Goal: Navigation & Orientation: Find specific page/section

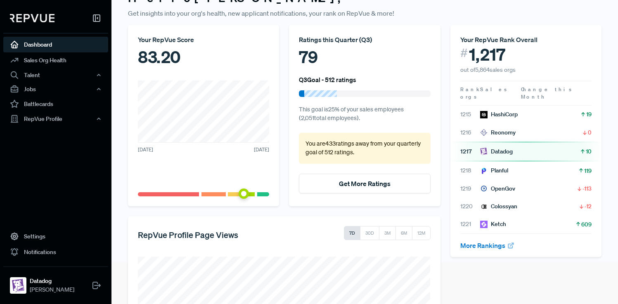
scroll to position [47, 0]
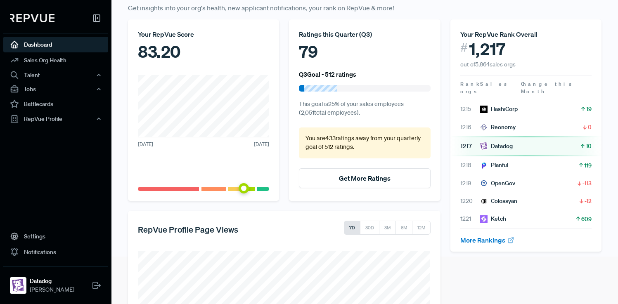
click at [361, 151] on p "You are 433 ratings away from your quarterly goal of 512 ratings ." at bounding box center [365, 143] width 118 height 18
drag, startPoint x: 361, startPoint y: 151, endPoint x: 297, endPoint y: 141, distance: 64.7
click at [297, 141] on div "Ratings this Quarter ( Q3 ) 79 Q3 Goal - 512 ratings This goal is 25 % of your …" at bounding box center [364, 110] width 151 height 182
click at [318, 141] on p "You are 433 ratings away from your quarterly goal of 512 ratings ." at bounding box center [365, 143] width 118 height 18
click at [351, 179] on button "Get More Ratings" at bounding box center [364, 178] width 131 height 20
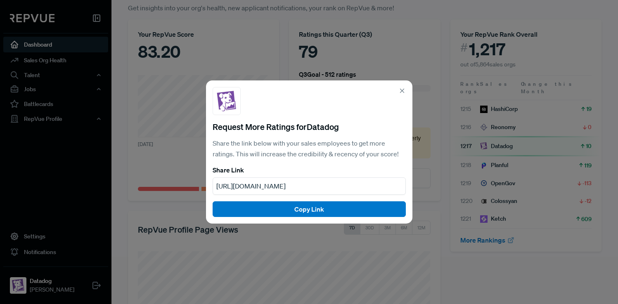
click at [286, 182] on span "[URL][DOMAIN_NAME]" at bounding box center [250, 186] width 69 height 8
copy span "[URL][DOMAIN_NAME]"
click at [403, 92] on icon at bounding box center [401, 90] width 7 height 7
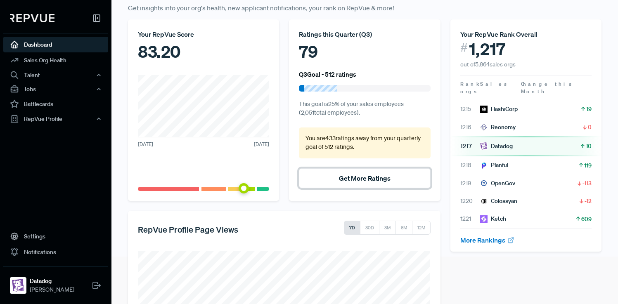
click at [354, 177] on button "Get More Ratings" at bounding box center [364, 178] width 131 height 20
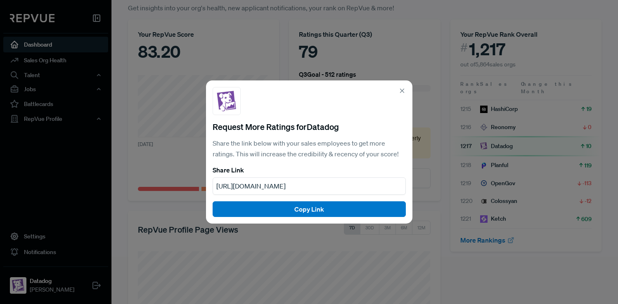
click at [286, 190] on span "[URL][DOMAIN_NAME]" at bounding box center [250, 186] width 69 height 8
copy span "[URL][DOMAIN_NAME]"
click at [399, 87] on div "Request More Ratings for Datadog Share the link below with your sales employees…" at bounding box center [309, 152] width 206 height 143
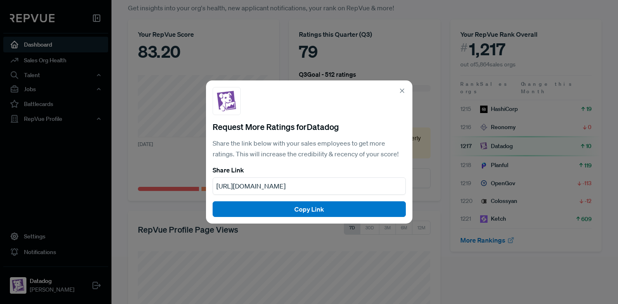
click at [402, 88] on icon at bounding box center [401, 90] width 7 height 7
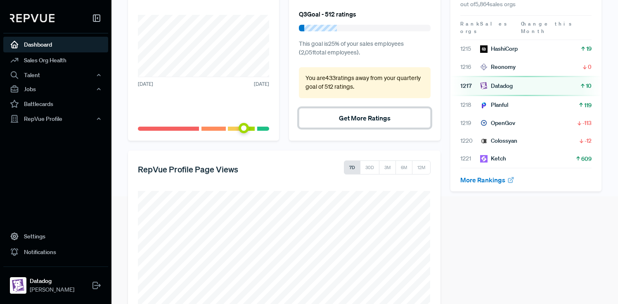
scroll to position [163, 0]
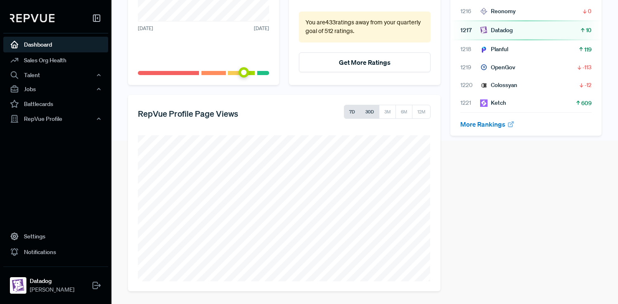
click at [370, 109] on button "30D" at bounding box center [369, 112] width 19 height 14
click at [65, 61] on link "Sales Org Health" at bounding box center [55, 60] width 105 height 16
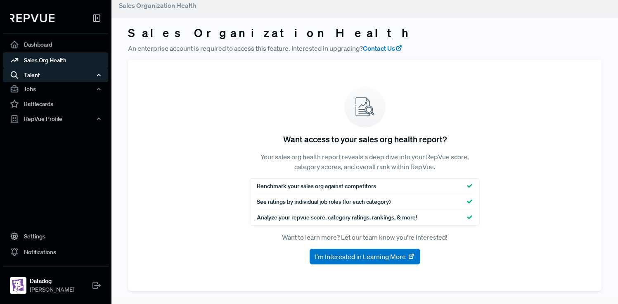
click at [62, 76] on div "Talent" at bounding box center [55, 75] width 105 height 14
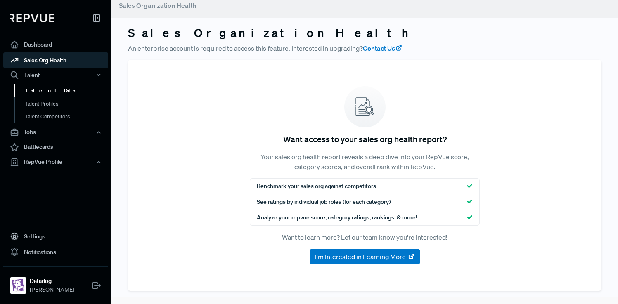
click at [50, 91] on link "Talent Data" at bounding box center [66, 90] width 105 height 13
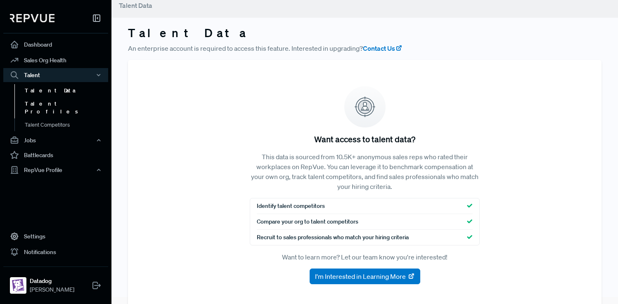
click at [50, 104] on link "Talent Profiles" at bounding box center [66, 107] width 105 height 21
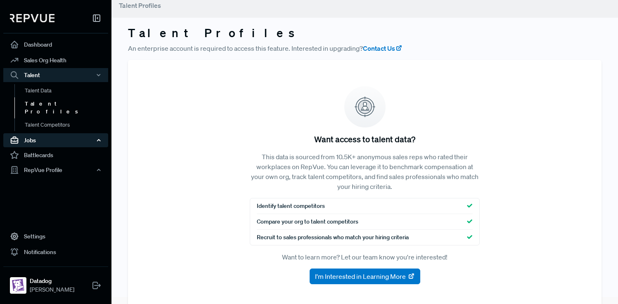
click at [45, 133] on div "Jobs" at bounding box center [55, 140] width 105 height 14
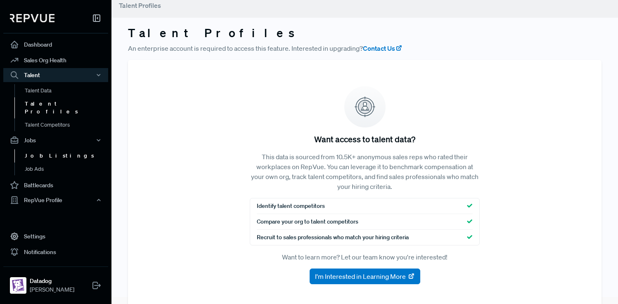
click at [45, 150] on link "Job Listings" at bounding box center [66, 155] width 105 height 13
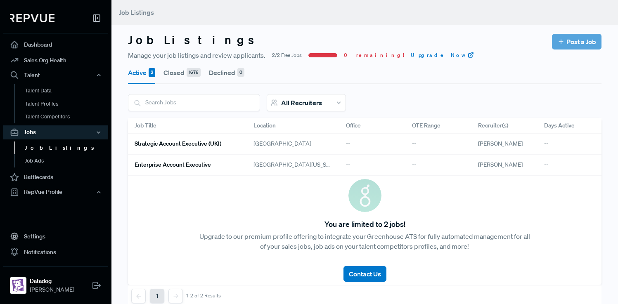
click at [202, 142] on h6 "Strategic Account Executive (UKI)" at bounding box center [178, 143] width 87 height 7
click at [46, 192] on div "RepVue Profile" at bounding box center [55, 192] width 105 height 14
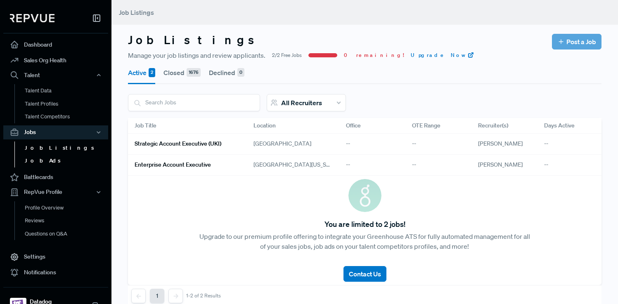
scroll to position [16, 0]
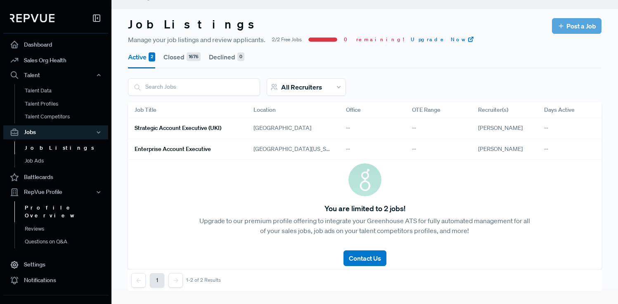
click at [55, 209] on link "Profile Overview" at bounding box center [66, 211] width 105 height 21
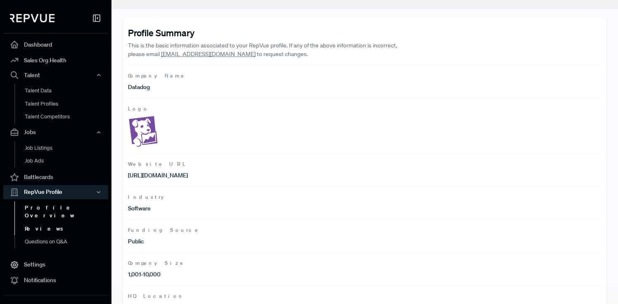
click at [64, 223] on link "Reviews" at bounding box center [66, 229] width 105 height 13
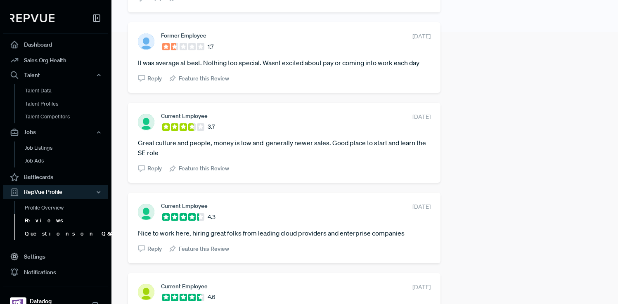
click at [70, 237] on link "Questions on Q&A" at bounding box center [66, 233] width 105 height 13
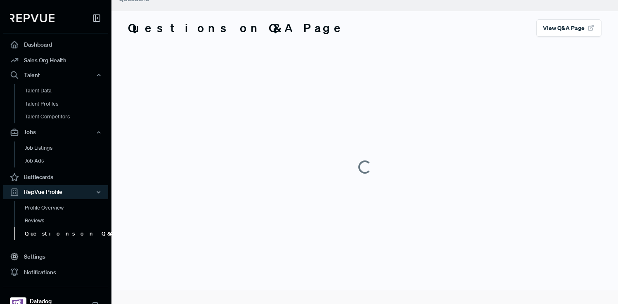
scroll to position [272, 0]
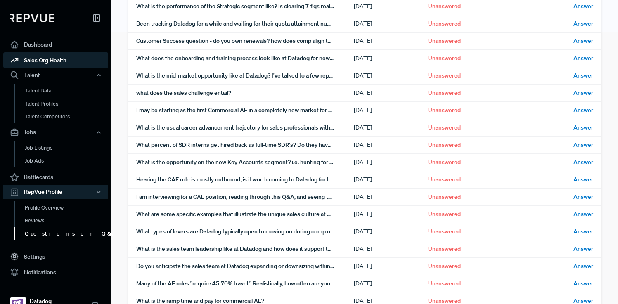
click at [63, 62] on link "Sales Org Health" at bounding box center [55, 60] width 105 height 16
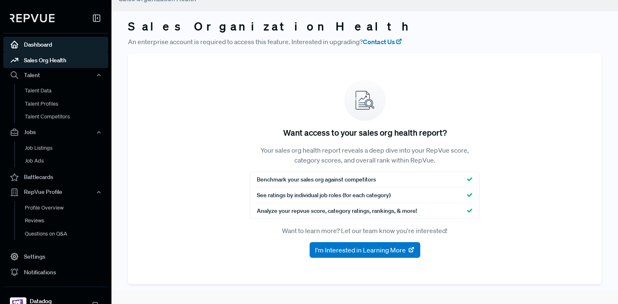
click at [56, 46] on link "Dashboard" at bounding box center [55, 45] width 105 height 16
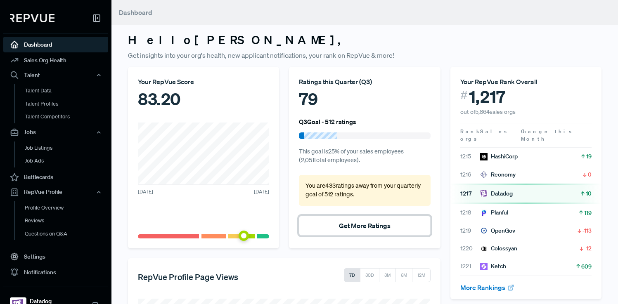
click at [347, 223] on button "Get More Ratings" at bounding box center [364, 226] width 131 height 20
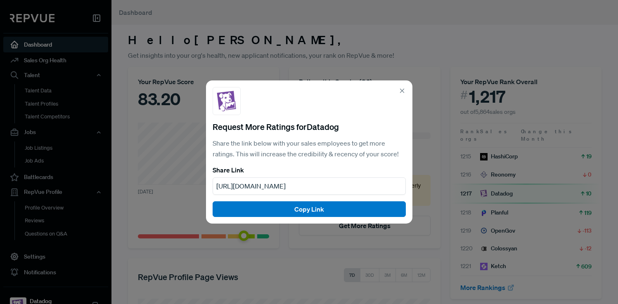
click at [399, 90] on icon at bounding box center [401, 90] width 7 height 7
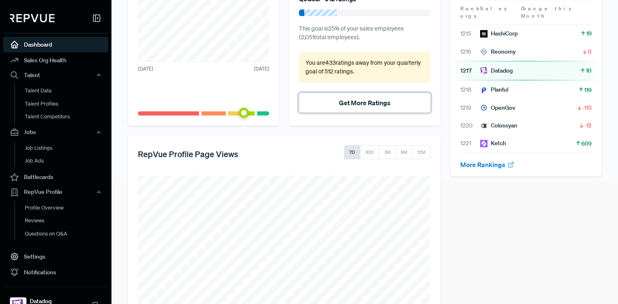
scroll to position [163, 0]
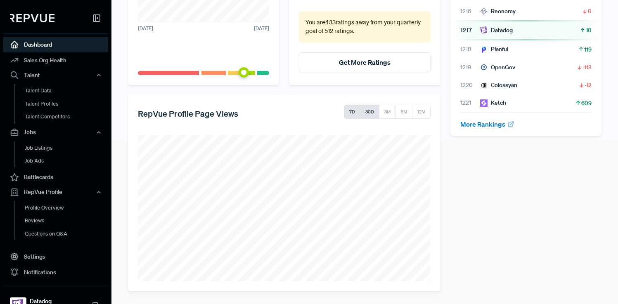
click at [371, 112] on button "30D" at bounding box center [369, 112] width 19 height 14
click at [386, 117] on button "3M" at bounding box center [387, 112] width 17 height 14
click at [408, 113] on button "6M" at bounding box center [403, 112] width 17 height 14
click at [421, 116] on button "12M" at bounding box center [421, 112] width 19 height 14
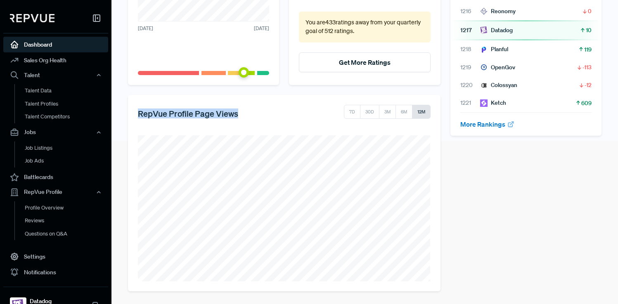
drag, startPoint x: 239, startPoint y: 115, endPoint x: 124, endPoint y: 114, distance: 115.2
click at [124, 114] on div "RepVue Profile Page Views 7D 30D 3M 6M 12M" at bounding box center [284, 193] width 322 height 197
copy h5 "RepVue Profile Page Views"
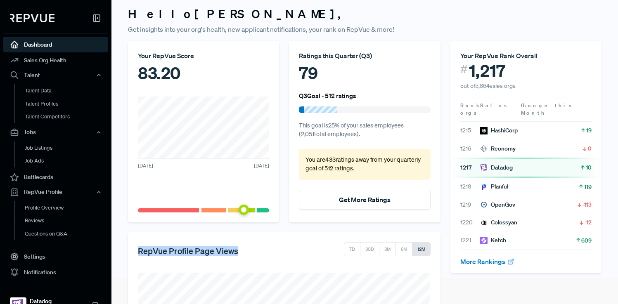
scroll to position [0, 0]
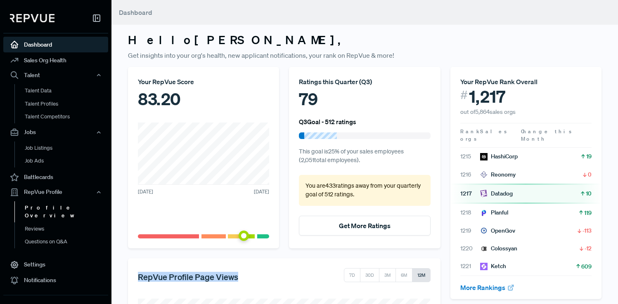
click at [46, 210] on link "Profile Overview" at bounding box center [66, 211] width 105 height 21
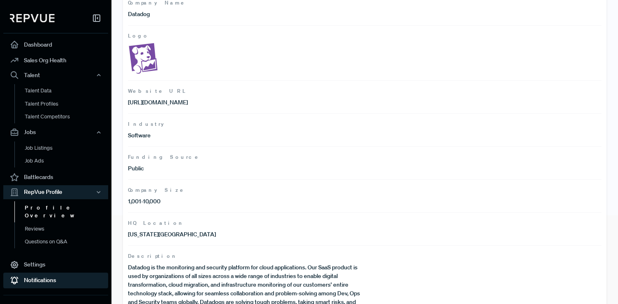
click at [41, 273] on link "Notifications" at bounding box center [55, 281] width 105 height 16
